Goal: Obtain resource: Obtain resource

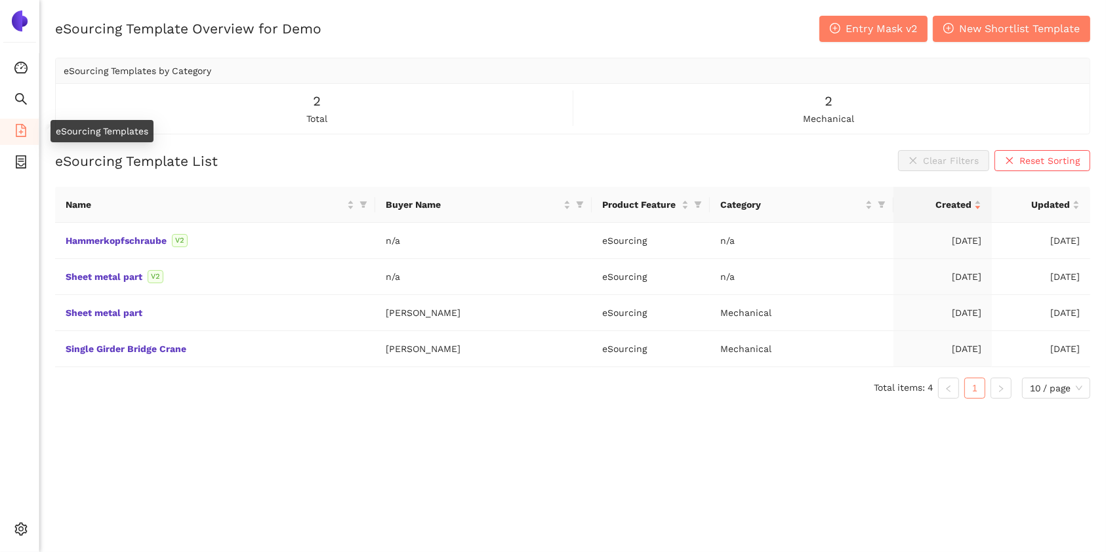
click at [24, 131] on icon "file-add" at bounding box center [20, 130] width 13 height 13
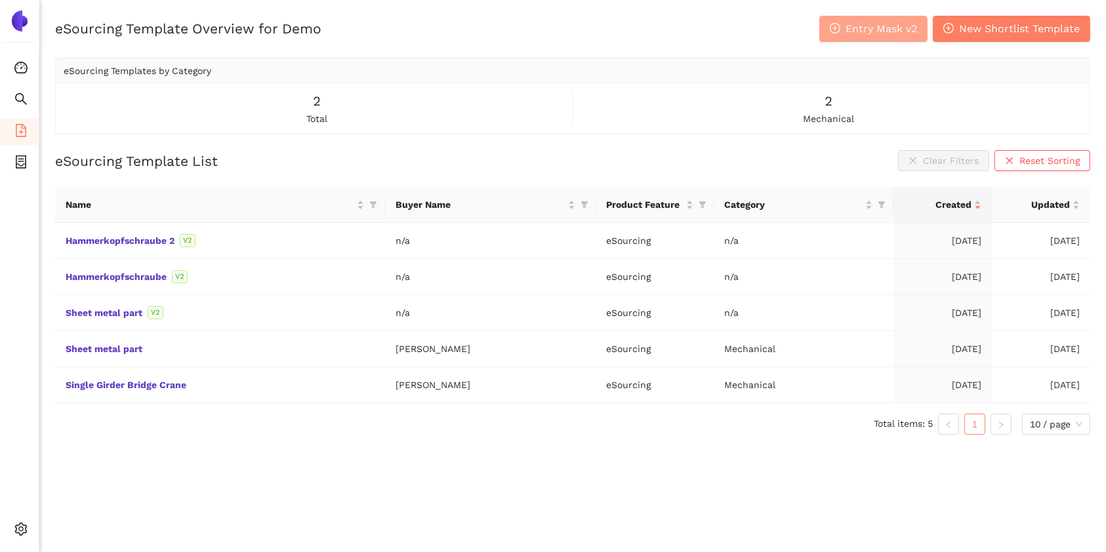
click at [838, 31] on icon "plus-circle" at bounding box center [835, 28] width 10 height 10
click at [109, 318] on div "Sheet metal part V2" at bounding box center [220, 313] width 309 height 14
click at [0, 0] on link "Sheet metal part" at bounding box center [0, 0] width 0 height 0
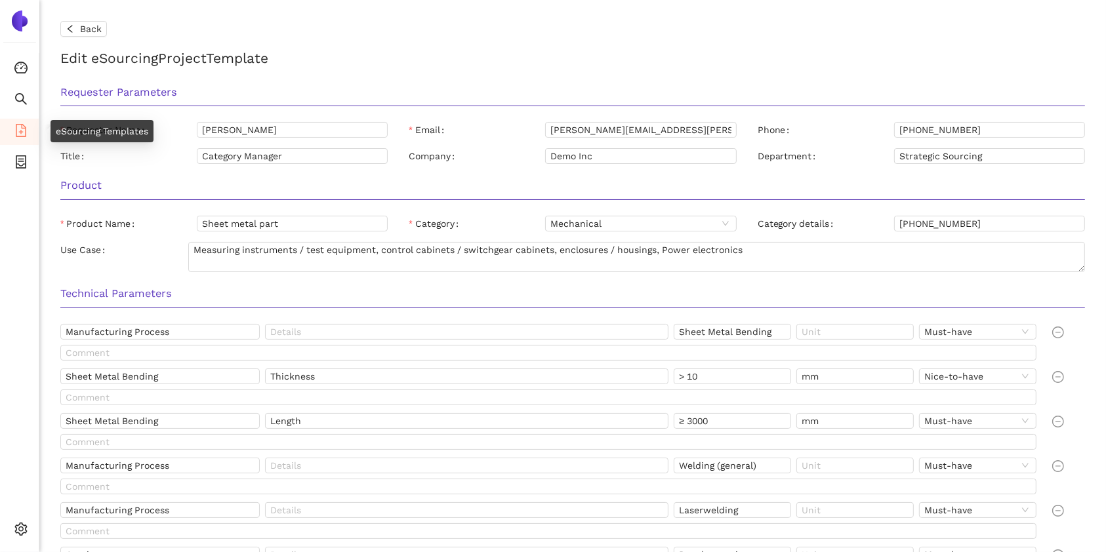
click at [21, 134] on icon "file-add" at bounding box center [20, 130] width 13 height 13
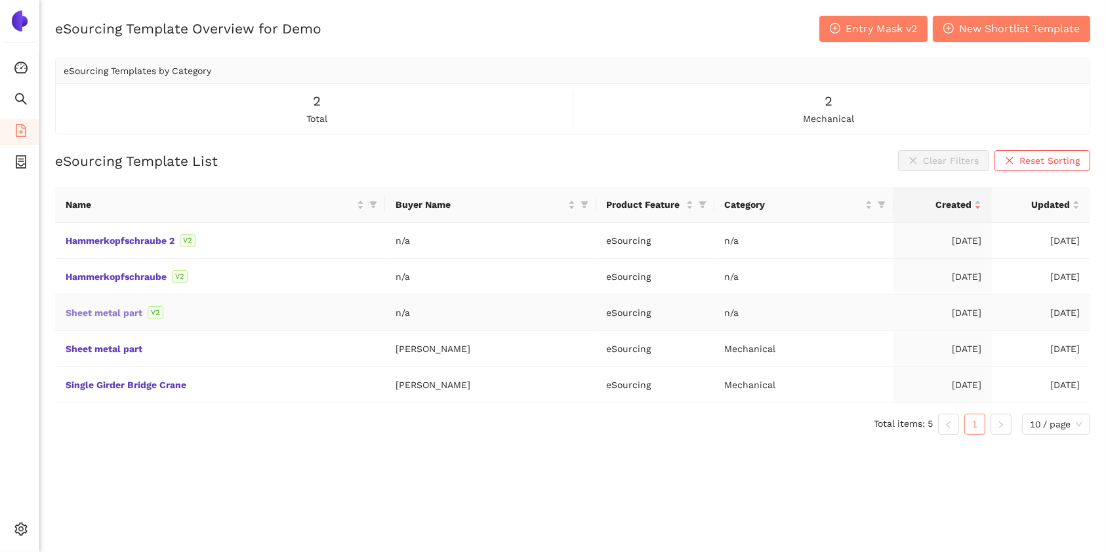
click at [0, 0] on link "Sheet metal part" at bounding box center [0, 0] width 0 height 0
